Goal: Use online tool/utility: Utilize a website feature to perform a specific function

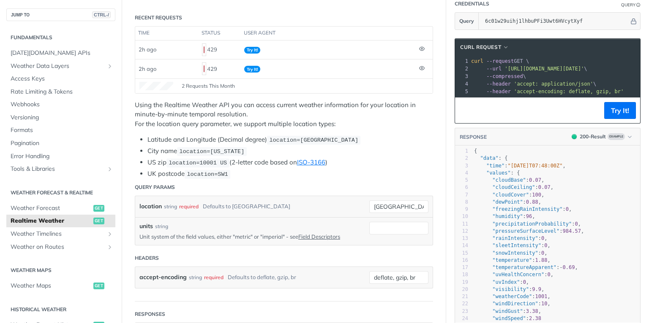
scroll to position [135, 0]
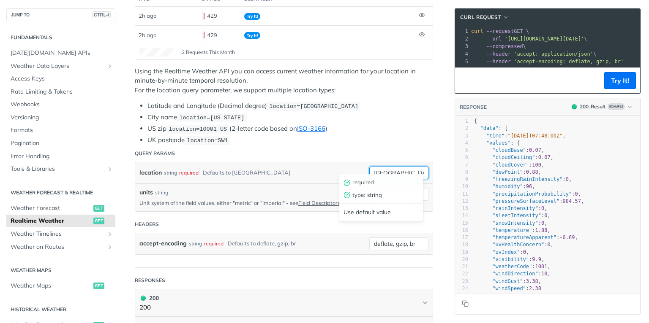
drag, startPoint x: 396, startPoint y: 167, endPoint x: 328, endPoint y: 166, distance: 68.4
click at [328, 167] on div "location string required Defaults to [GEOGRAPHIC_DATA] [GEOGRAPHIC_DATA] requir…" at bounding box center [283, 173] width 289 height 13
type input "[GEOGRAPHIC_DATA]"
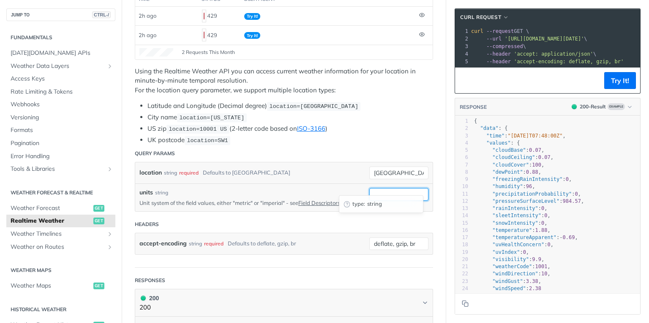
click at [370, 191] on input "units" at bounding box center [398, 194] width 59 height 13
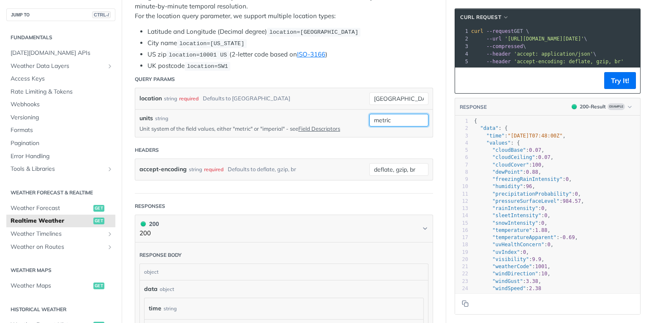
scroll to position [236, 0]
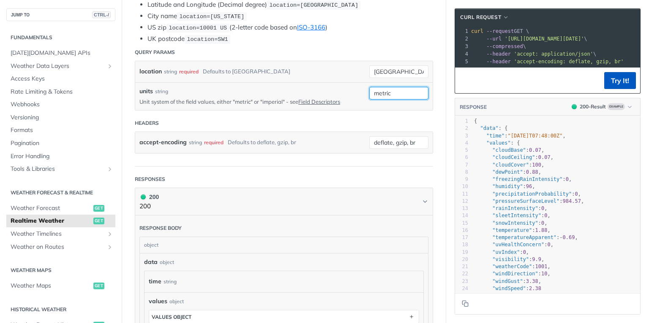
type input "metric"
click at [613, 83] on button "Try It!" at bounding box center [620, 80] width 32 height 17
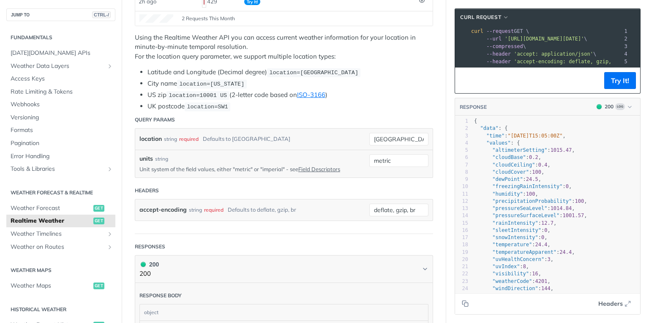
scroll to position [0, 0]
drag, startPoint x: 624, startPoint y: 37, endPoint x: 503, endPoint y: 37, distance: 121.6
click at [504, 37] on span "'[URL][DOMAIN_NAME][DATE]'" at bounding box center [543, 39] width 79 height 6
copy span "[URL][DOMAIN_NAME][DATE]"
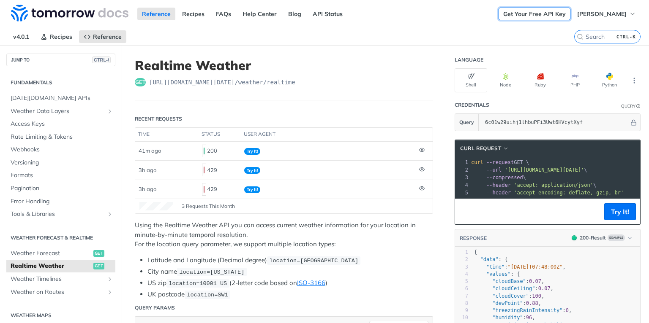
click at [549, 12] on link "Get Your Free API Key" at bounding box center [534, 14] width 72 height 13
